Goal: Information Seeking & Learning: Learn about a topic

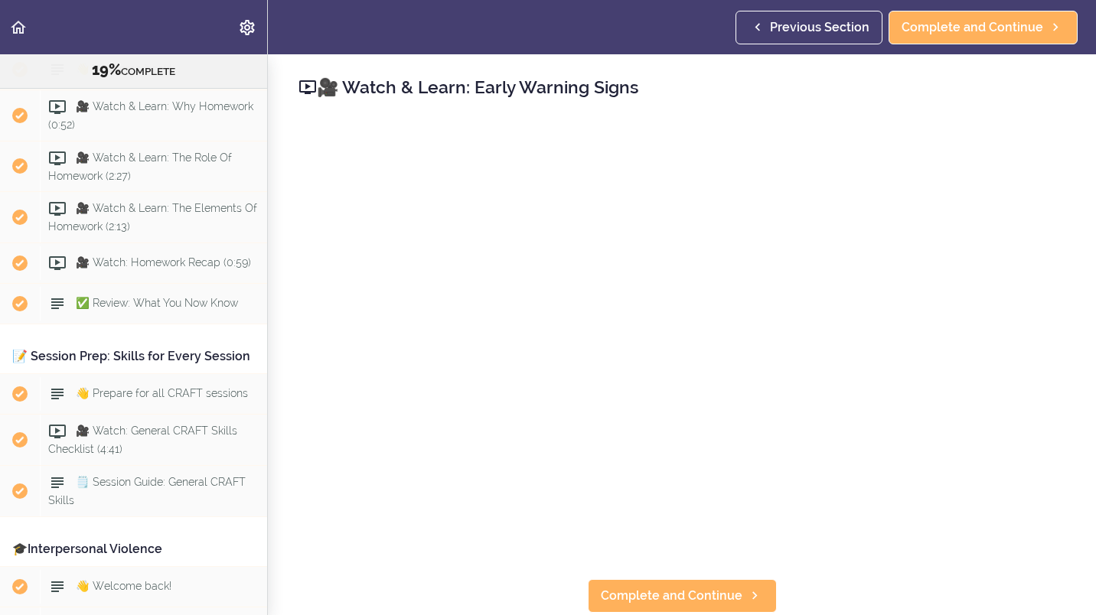
scroll to position [1301, 0]
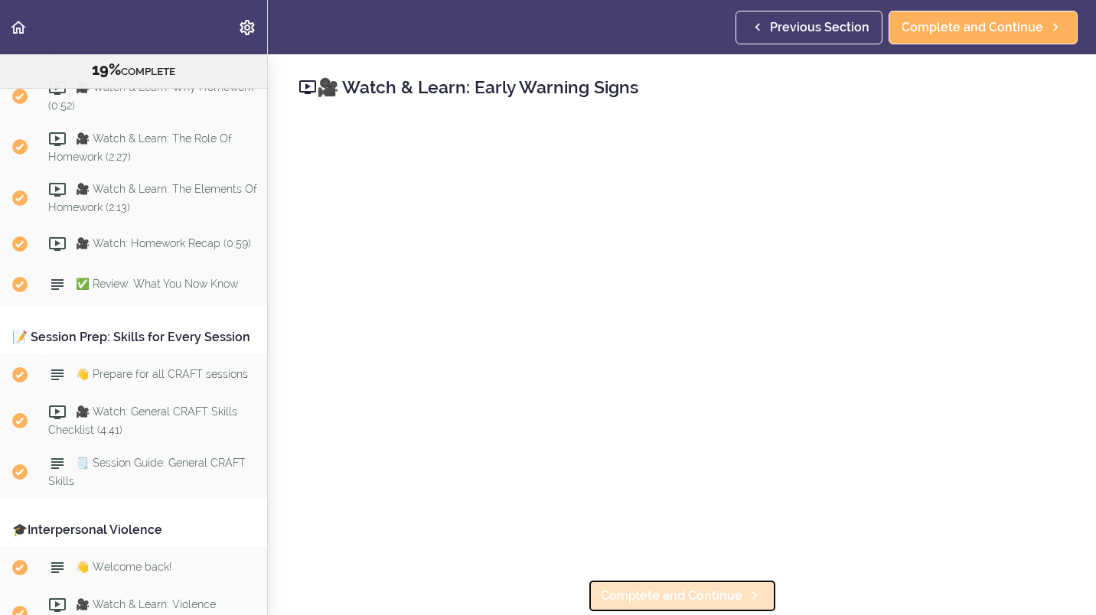
click at [645, 590] on span "Complete and Continue" at bounding box center [672, 596] width 142 height 18
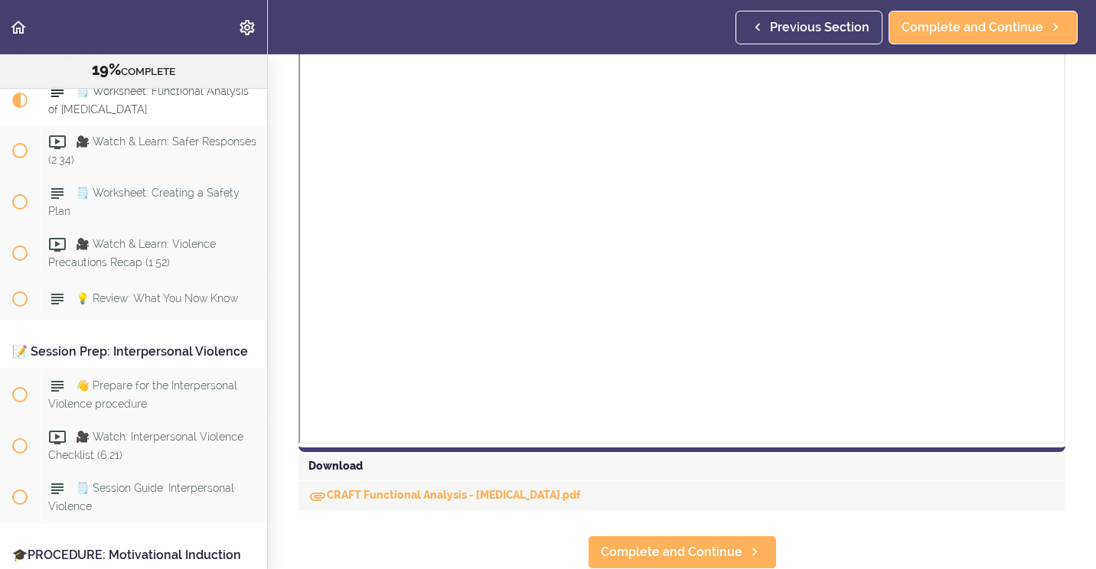
scroll to position [409, 0]
click at [665, 546] on span "Complete and Continue" at bounding box center [672, 552] width 142 height 18
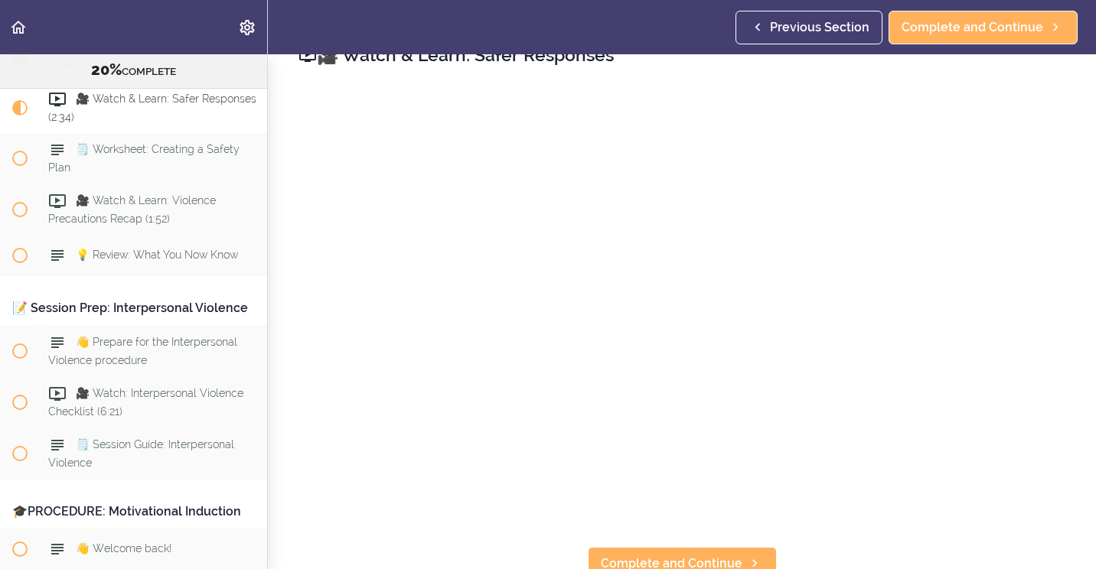
scroll to position [48, 0]
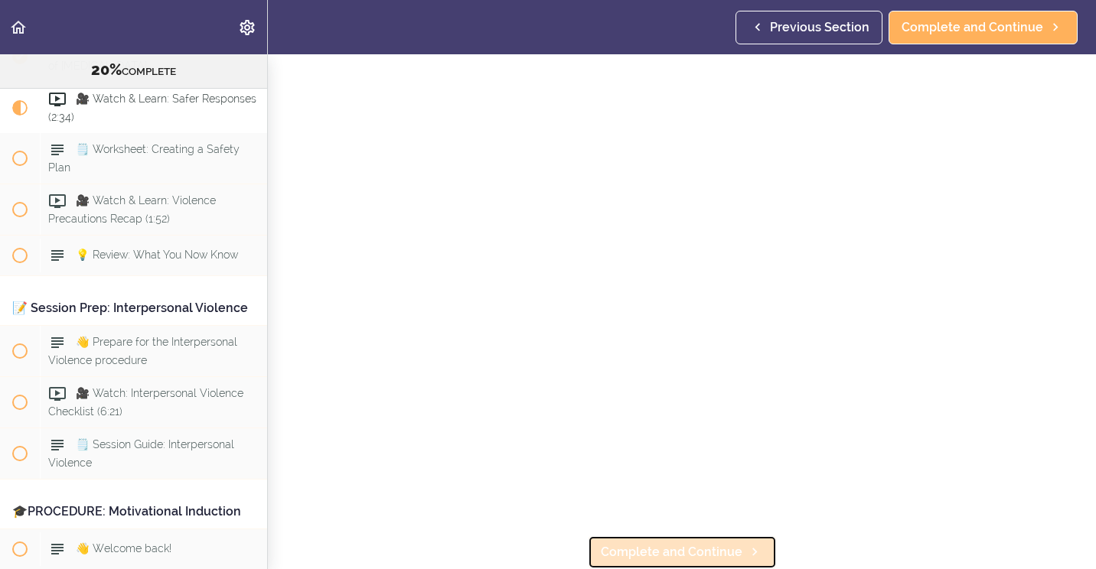
click at [689, 543] on span "Complete and Continue" at bounding box center [672, 552] width 142 height 18
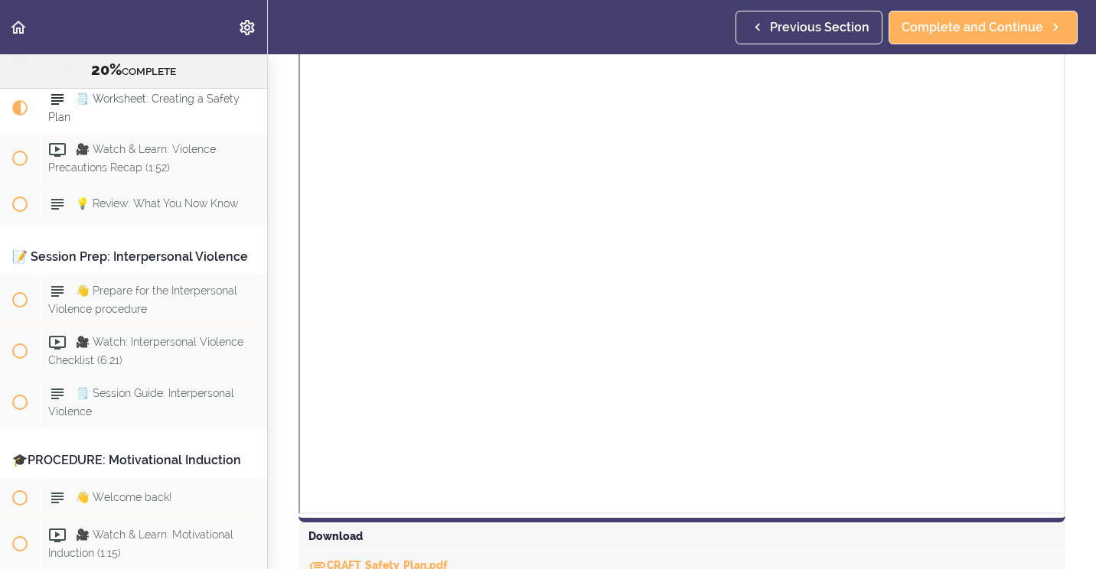
scroll to position [664, 0]
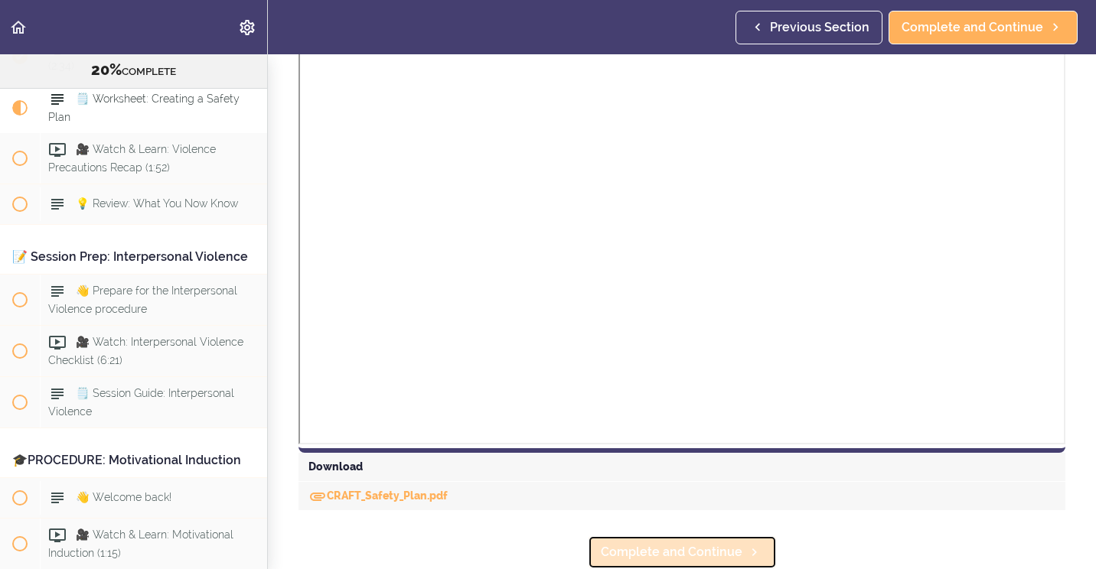
click at [681, 546] on span "Complete and Continue" at bounding box center [672, 552] width 142 height 18
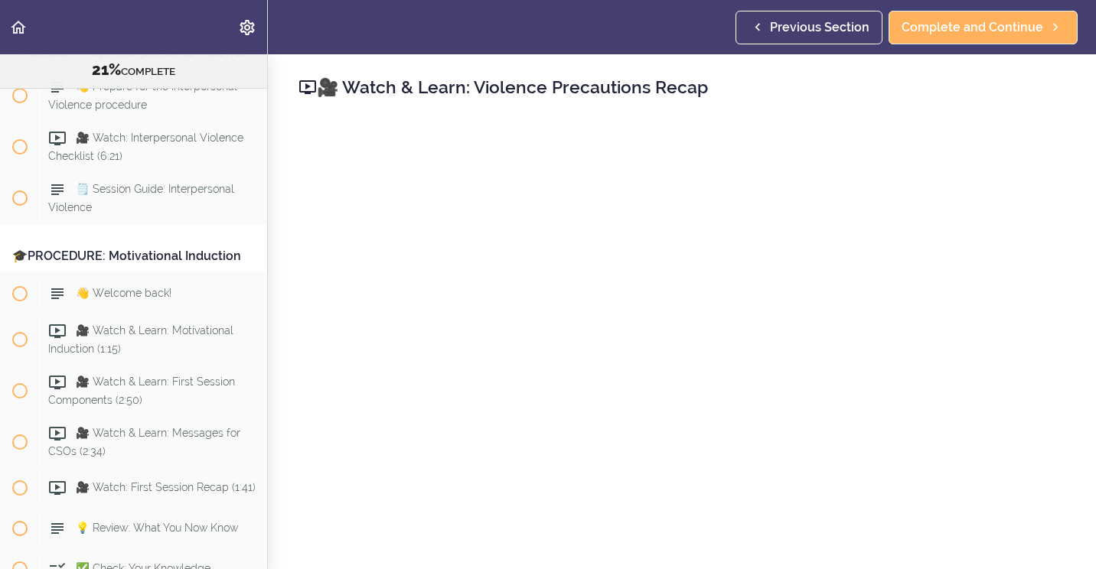
scroll to position [48, 0]
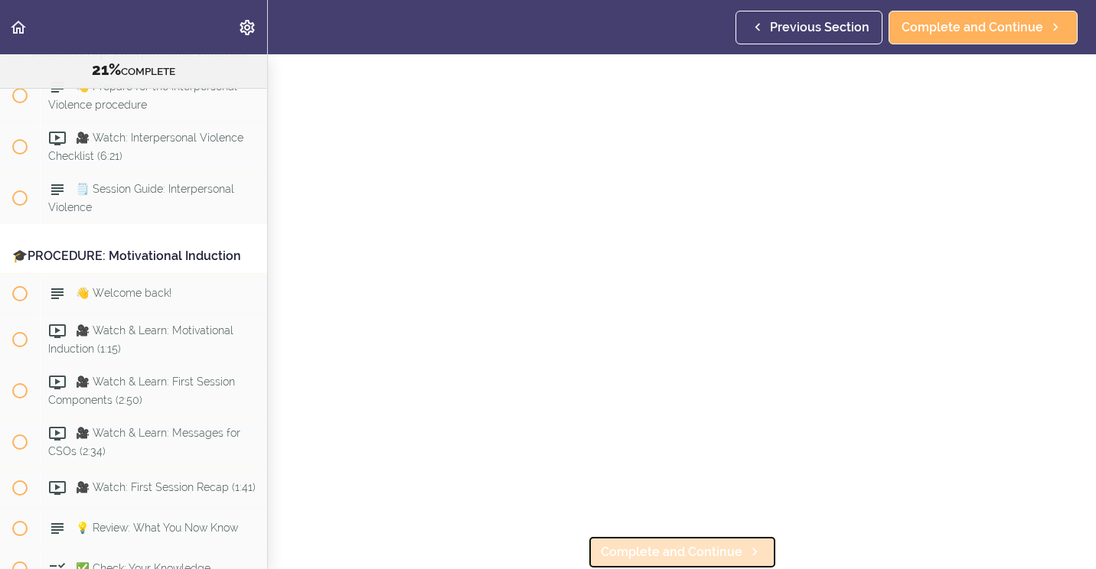
click at [683, 546] on span "Complete and Continue" at bounding box center [672, 552] width 142 height 18
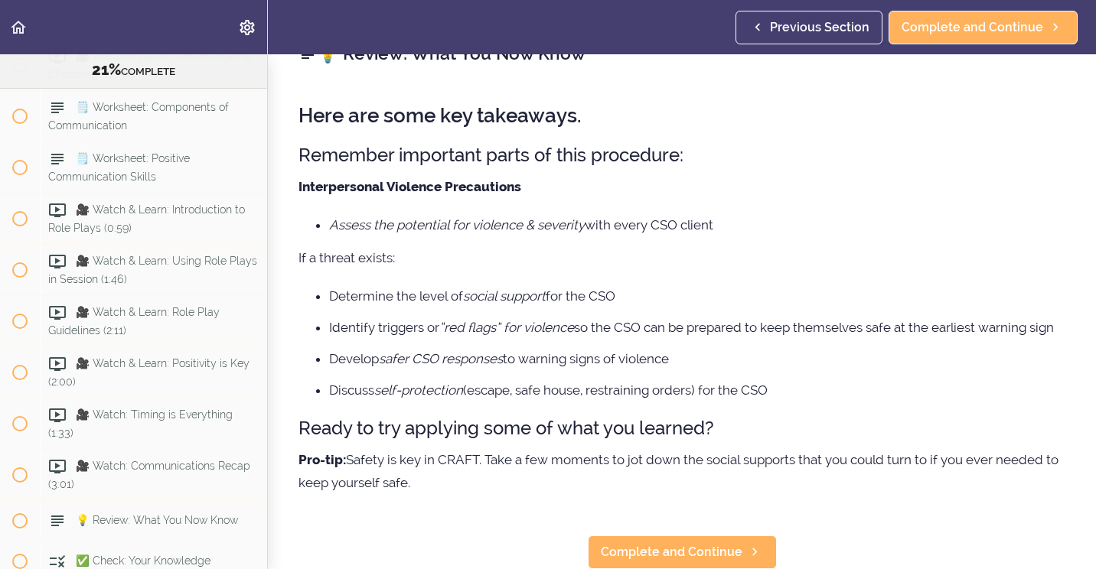
scroll to position [65, 0]
click at [713, 543] on span "Complete and Continue" at bounding box center [672, 552] width 142 height 18
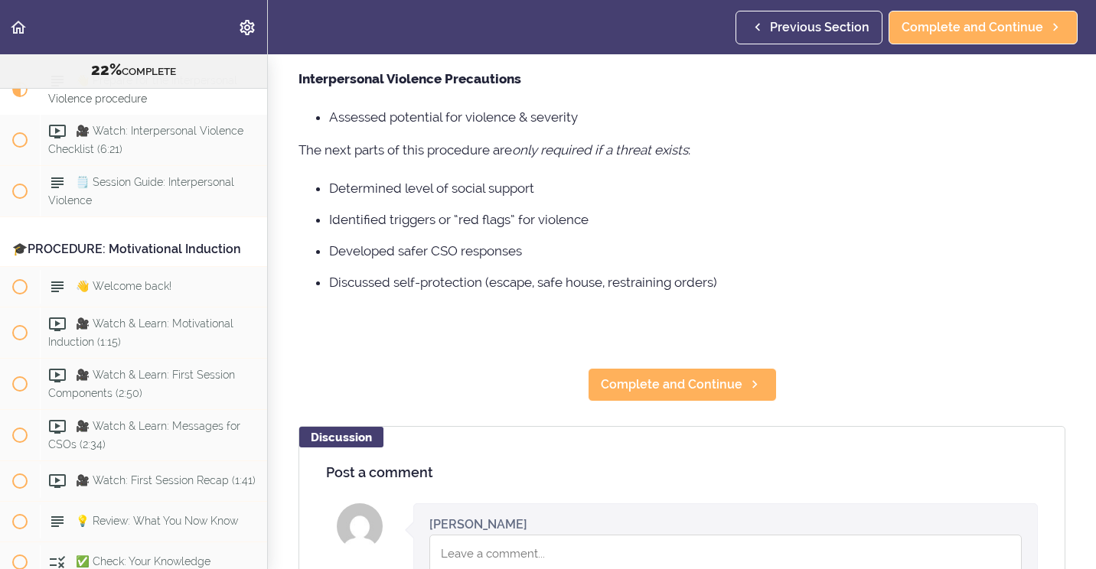
scroll to position [230, 0]
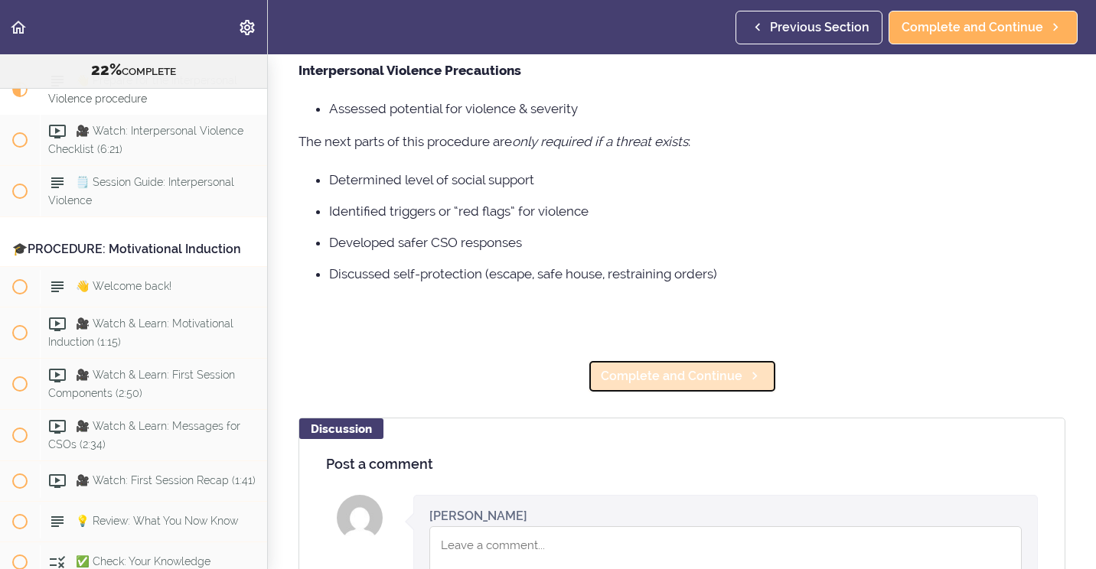
click at [689, 372] on span "Complete and Continue" at bounding box center [672, 376] width 142 height 18
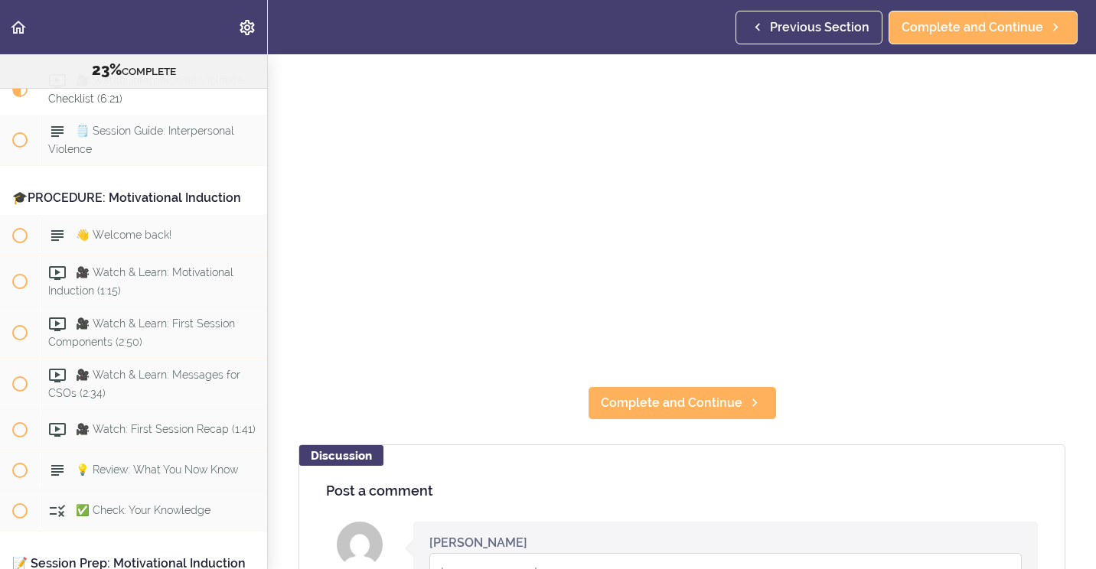
scroll to position [153, 0]
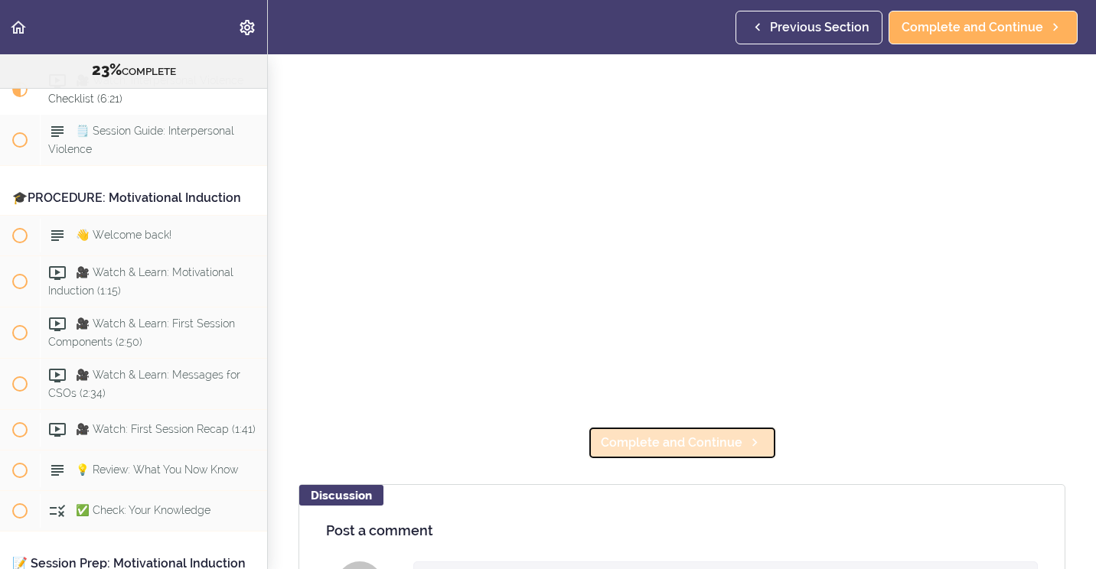
click at [691, 436] on span "Complete and Continue" at bounding box center [672, 443] width 142 height 18
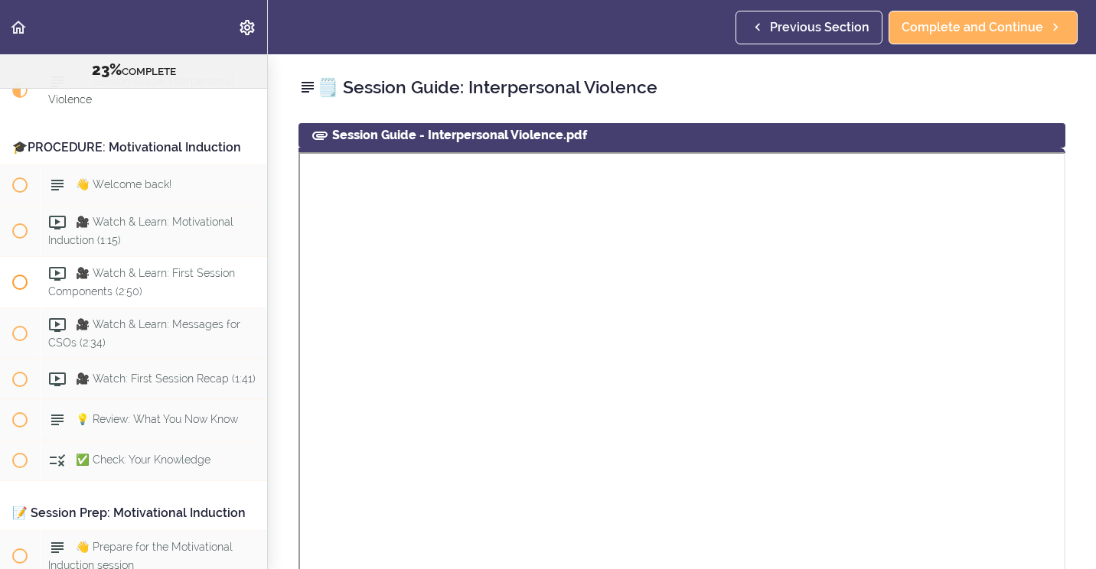
scroll to position [2469, 0]
